Goal: Task Accomplishment & Management: Manage account settings

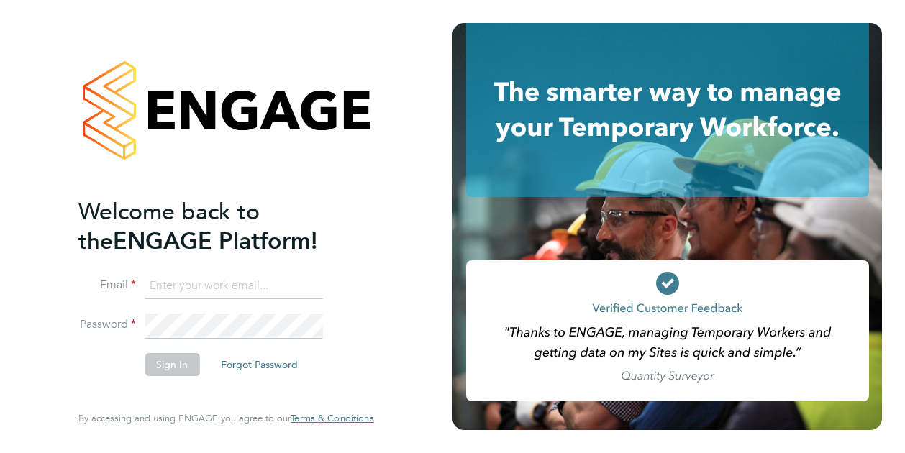
type input "iulian.ardeleanu@vistry.co.uk"
click at [154, 363] on button "Sign In" at bounding box center [172, 364] width 55 height 23
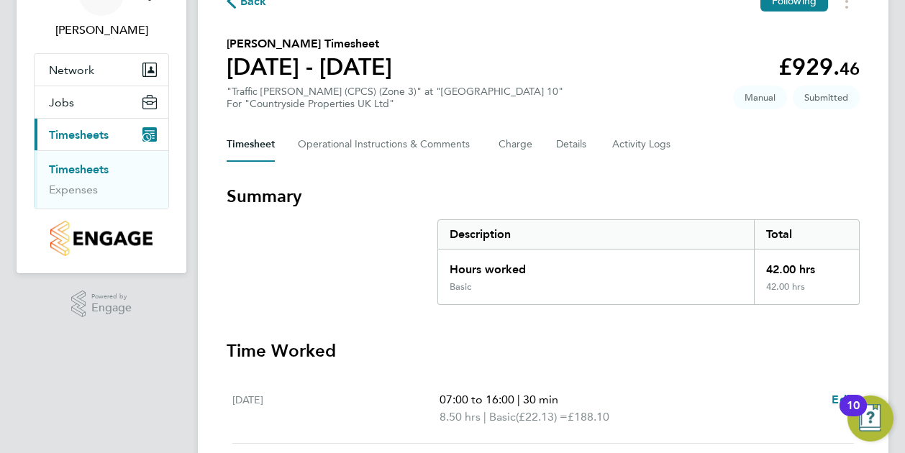
scroll to position [80, 0]
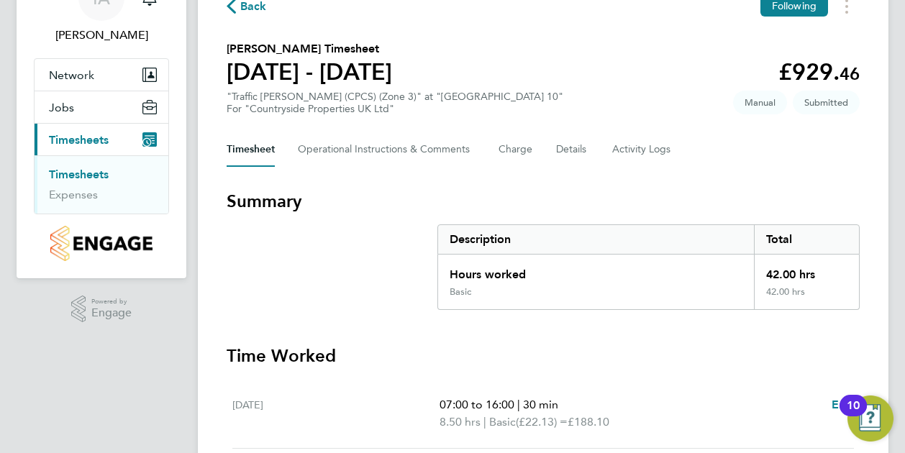
click at [780, 272] on div "42.00 hrs" at bounding box center [806, 271] width 105 height 32
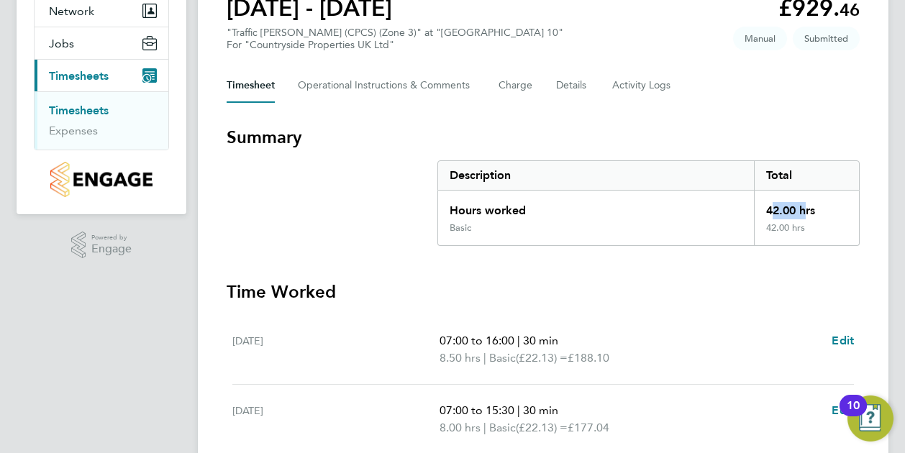
scroll to position [8, 0]
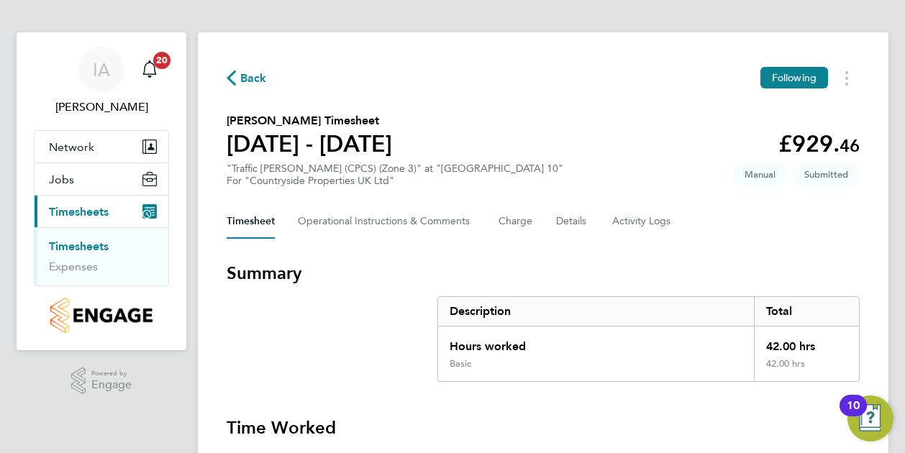
click at [676, 264] on h3 "Summary" at bounding box center [543, 273] width 633 height 23
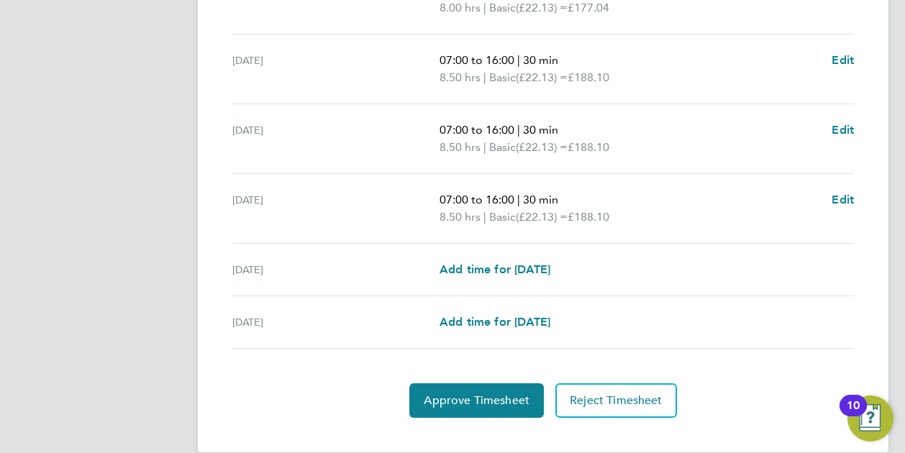
scroll to position [584, 0]
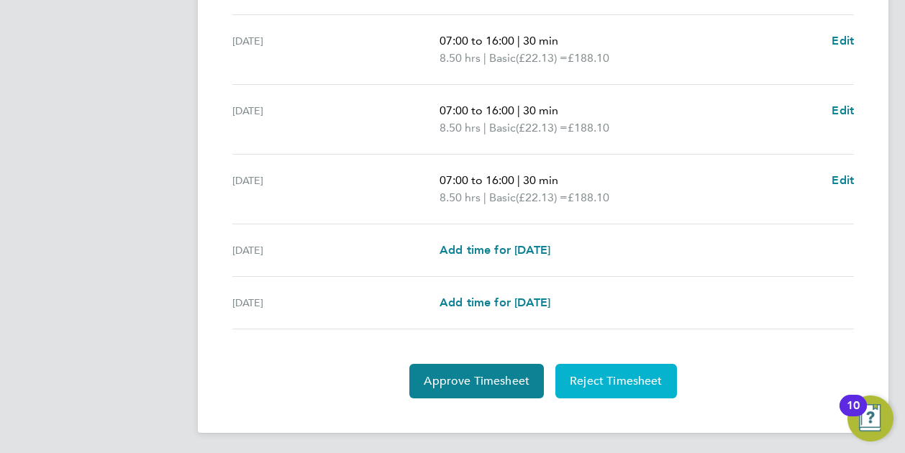
click at [607, 378] on span "Reject Timesheet" at bounding box center [616, 381] width 93 height 14
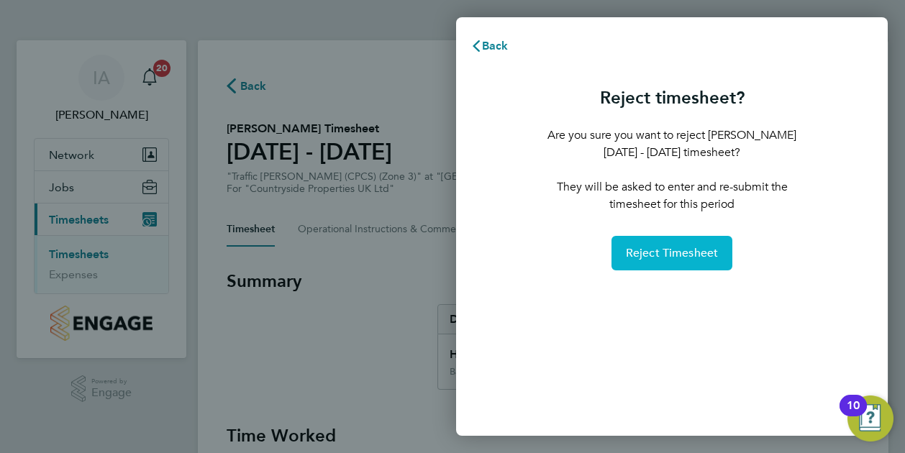
click at [645, 253] on span "Reject Timesheet" at bounding box center [672, 253] width 93 height 14
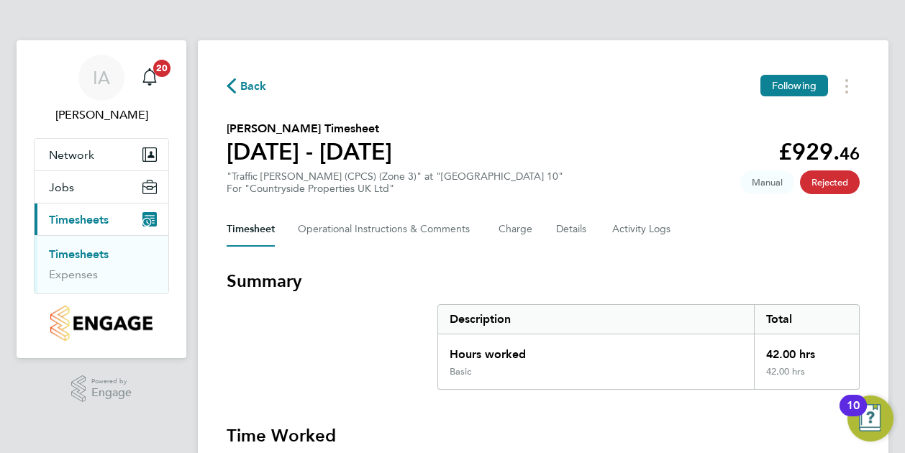
click at [85, 255] on link "Timesheets" at bounding box center [79, 255] width 60 height 14
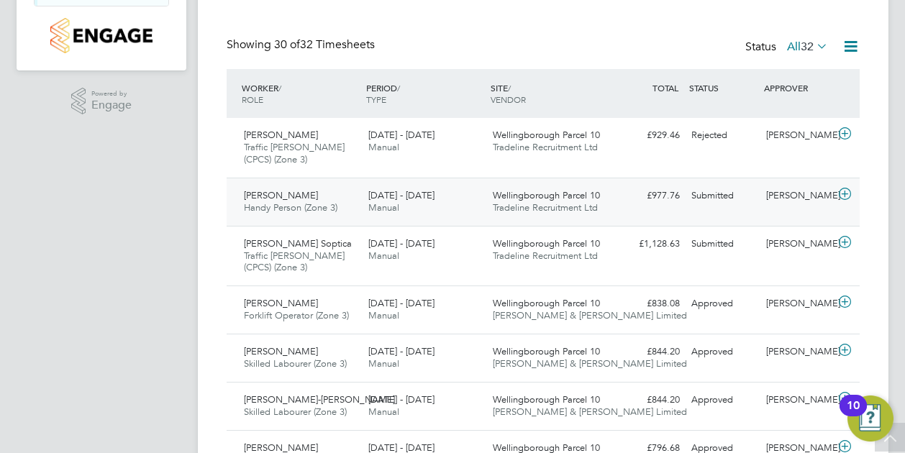
click at [717, 198] on div "Submitted" at bounding box center [723, 196] width 75 height 24
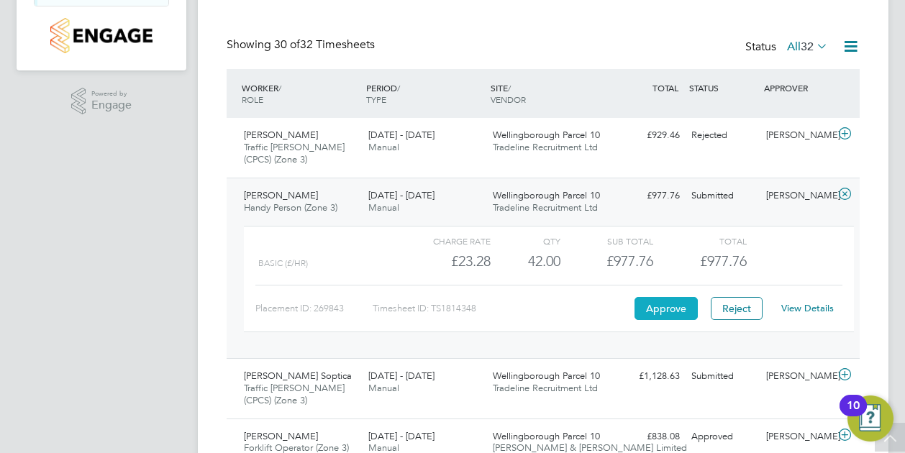
click at [671, 306] on button "Approve" at bounding box center [666, 308] width 63 height 23
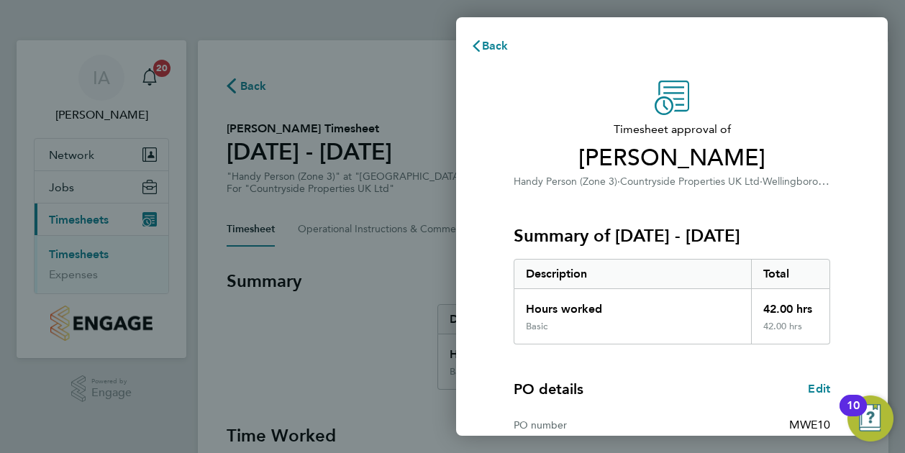
scroll to position [194, 0]
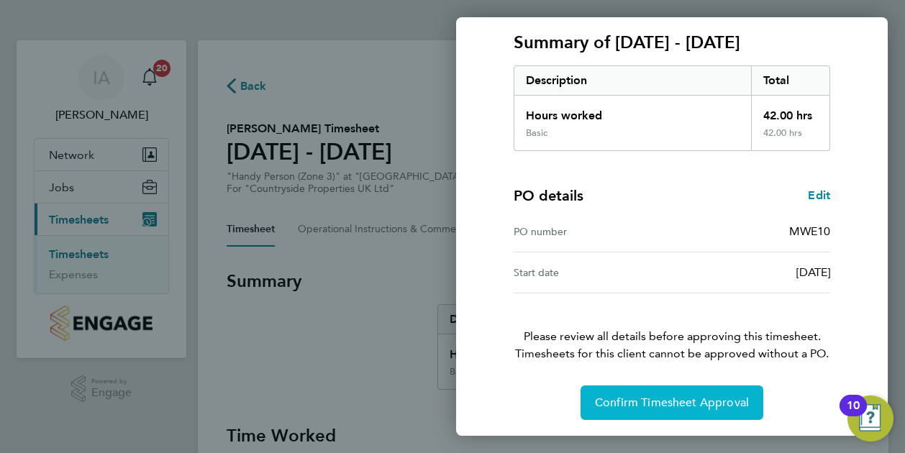
click at [667, 392] on button "Confirm Timesheet Approval" at bounding box center [672, 403] width 183 height 35
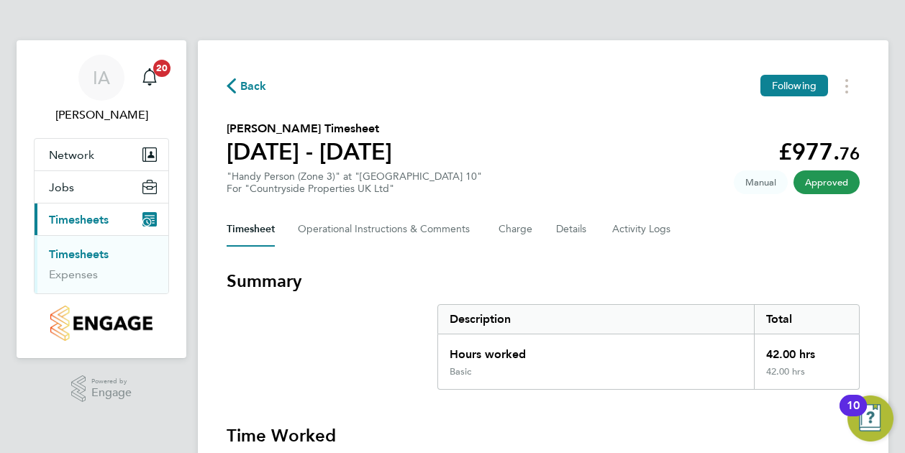
click at [96, 251] on link "Timesheets" at bounding box center [79, 255] width 60 height 14
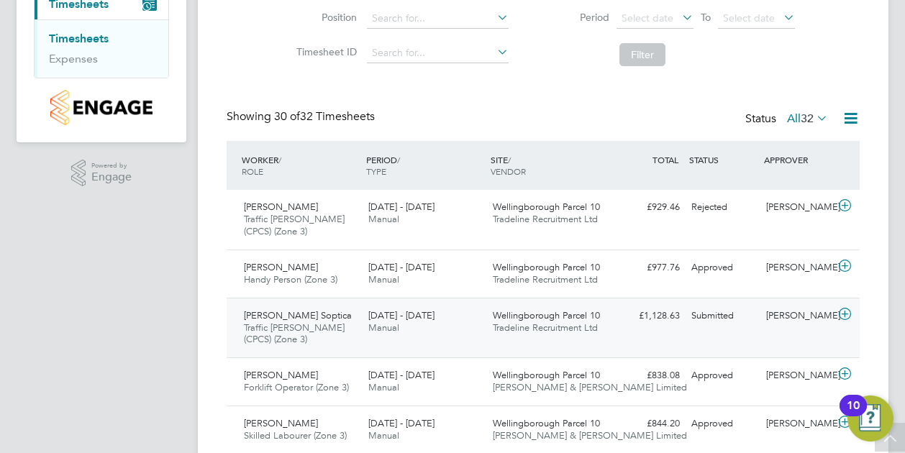
click at [674, 327] on div "Alexandru Soptica Traffic Marshall (CPCS) (Zone 3) 25 - 31 Aug 2025 25 - 31 Aug…" at bounding box center [543, 328] width 633 height 60
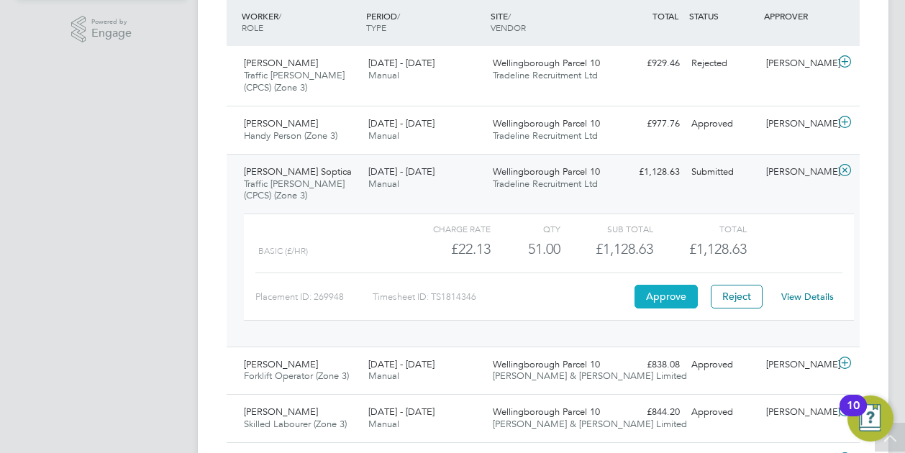
click at [667, 293] on button "Approve" at bounding box center [666, 296] width 63 height 23
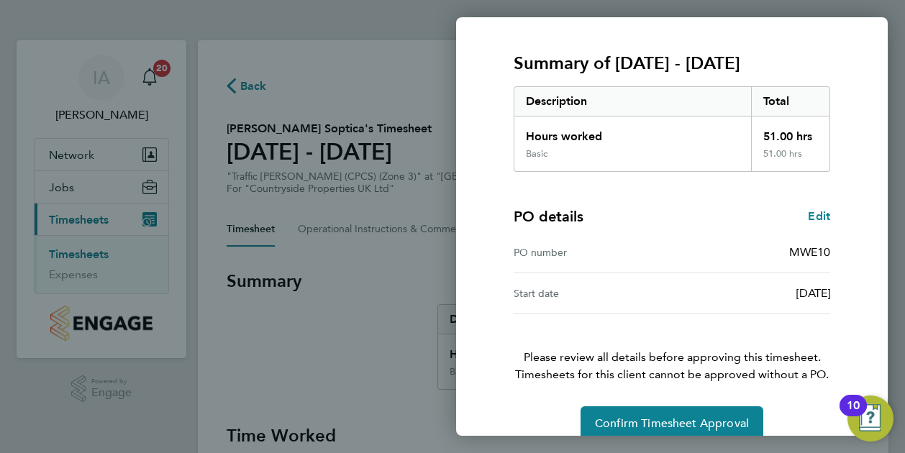
scroll to position [194, 0]
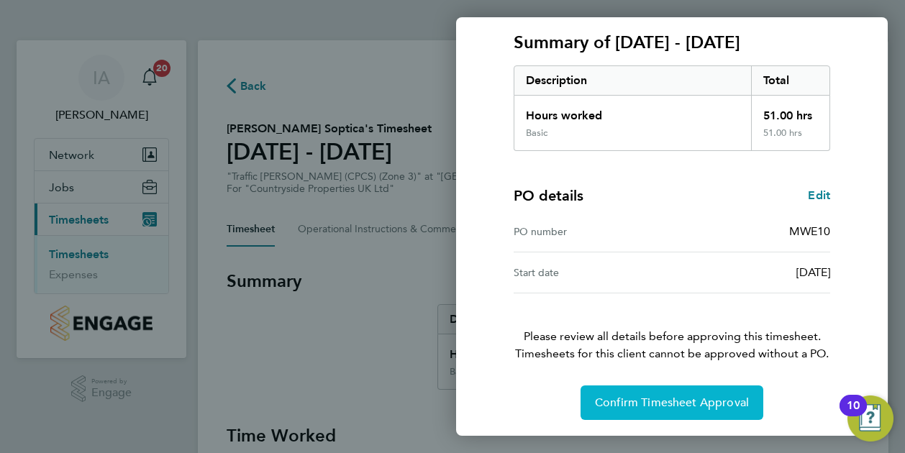
click at [680, 397] on span "Confirm Timesheet Approval" at bounding box center [672, 403] width 154 height 14
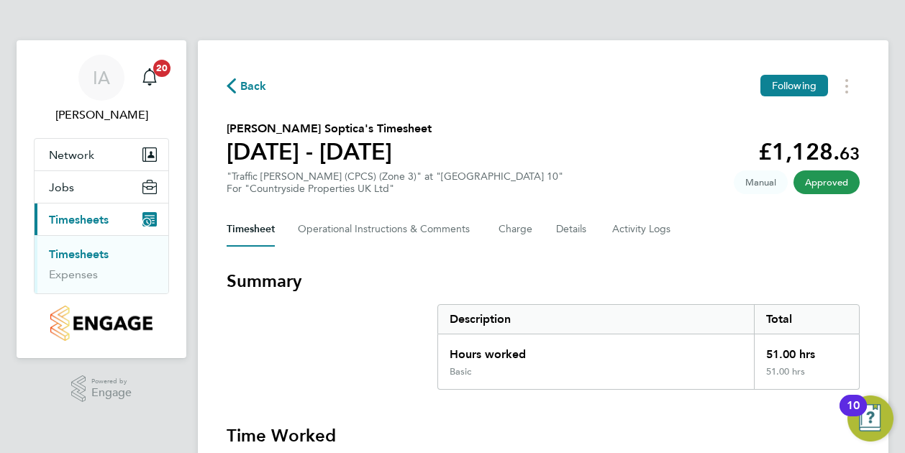
click at [68, 257] on link "Timesheets" at bounding box center [79, 255] width 60 height 14
